Goal: Task Accomplishment & Management: Manage account settings

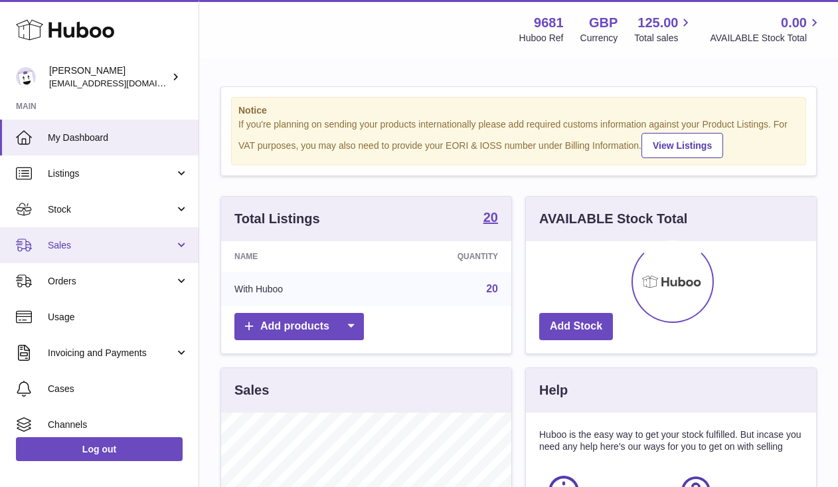
scroll to position [207, 290]
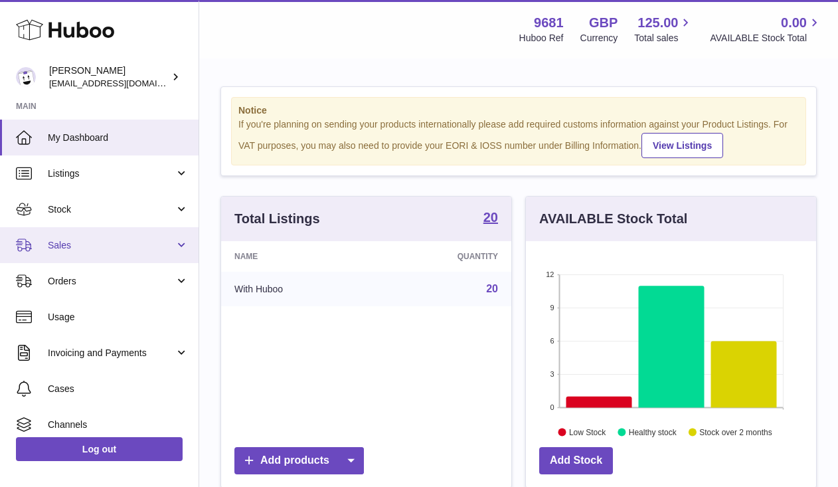
click at [80, 246] on span "Sales" at bounding box center [111, 245] width 127 height 13
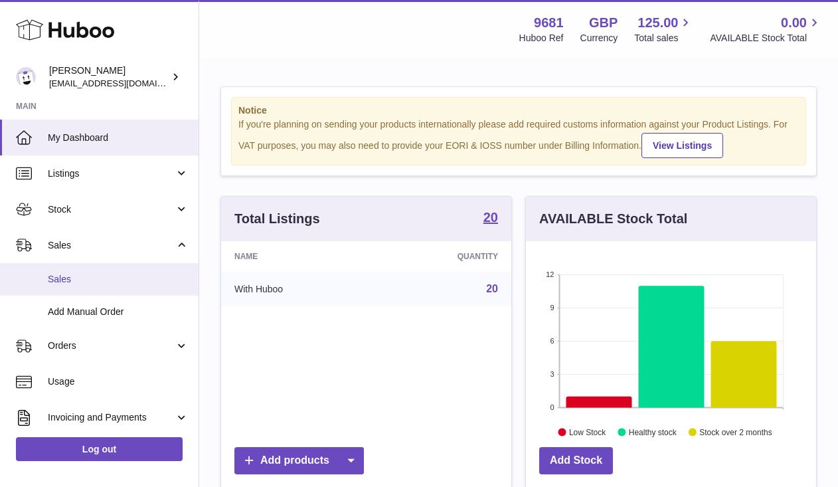
click at [100, 283] on span "Sales" at bounding box center [118, 279] width 141 height 13
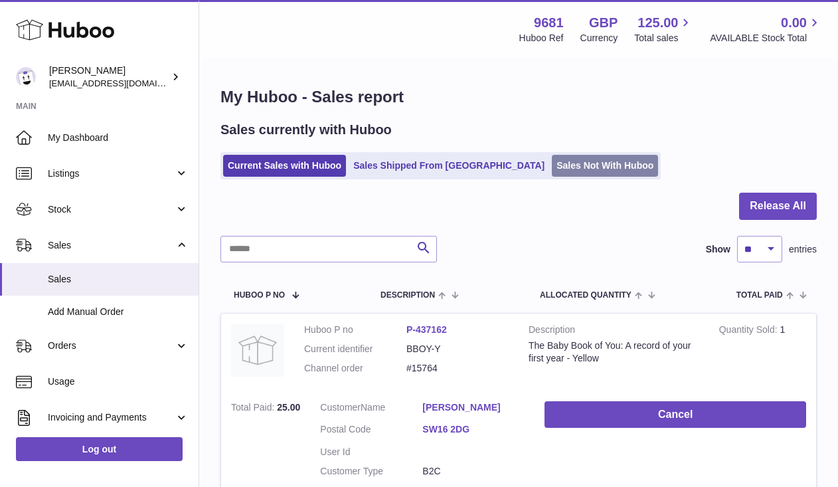
click at [554, 165] on link "Sales Not With Huboo" at bounding box center [605, 166] width 106 height 22
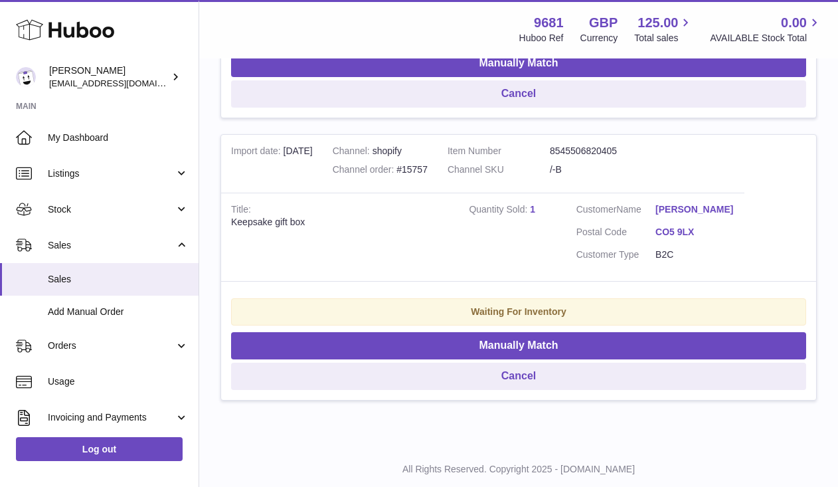
scroll to position [510, 0]
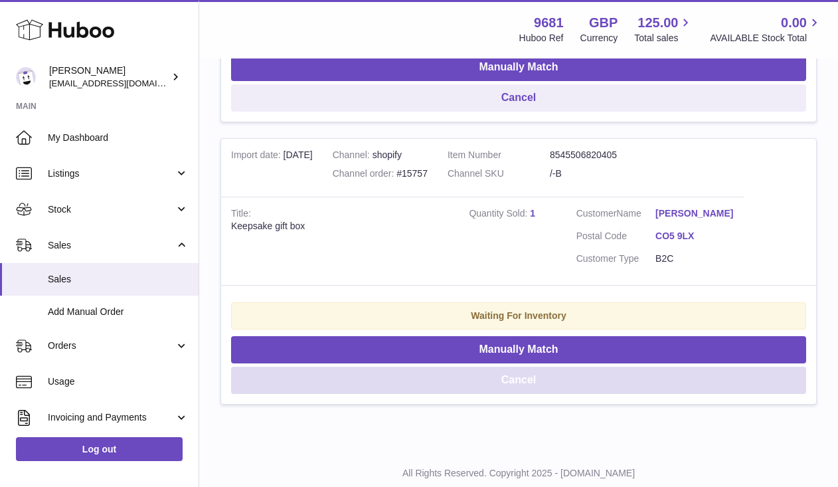
click at [537, 383] on button "Cancel" at bounding box center [518, 379] width 575 height 27
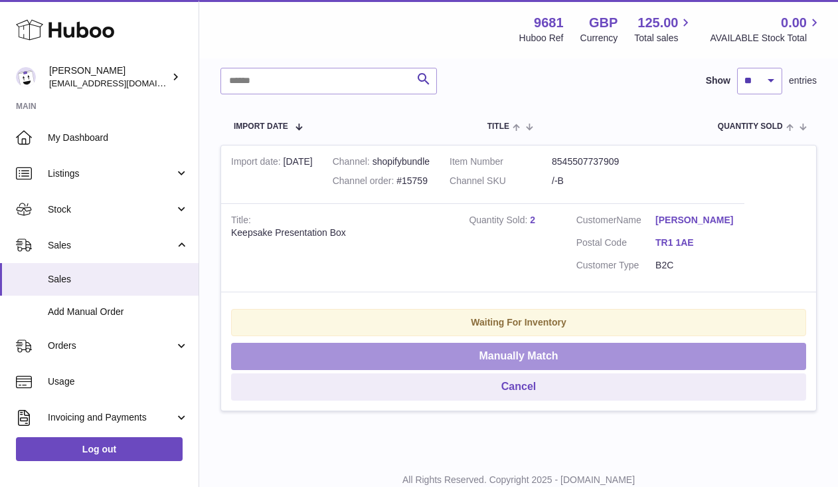
scroll to position [217, 0]
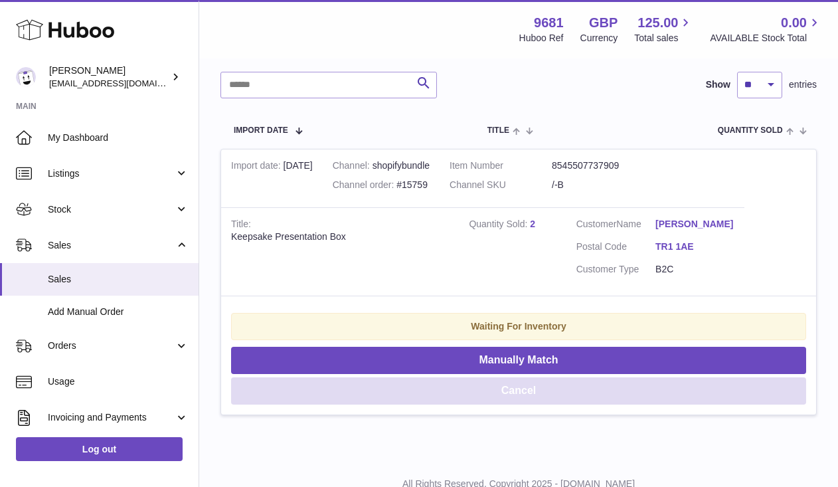
click at [541, 392] on button "Cancel" at bounding box center [518, 390] width 575 height 27
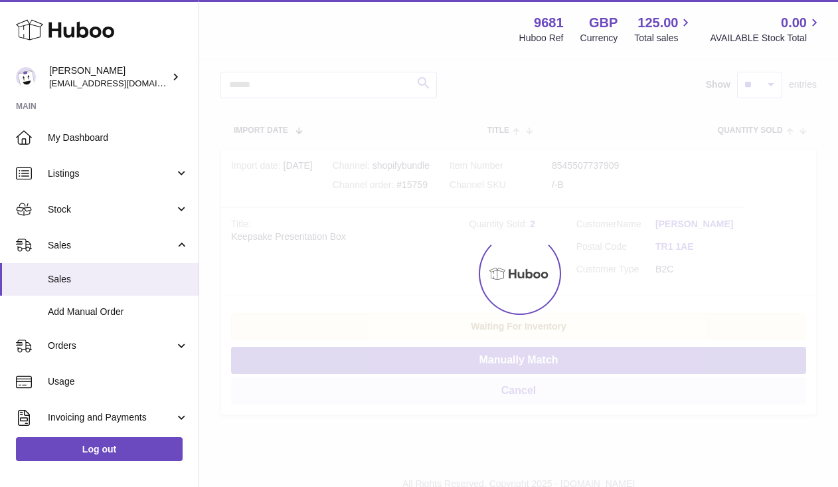
scroll to position [0, 0]
